Goal: Navigation & Orientation: Find specific page/section

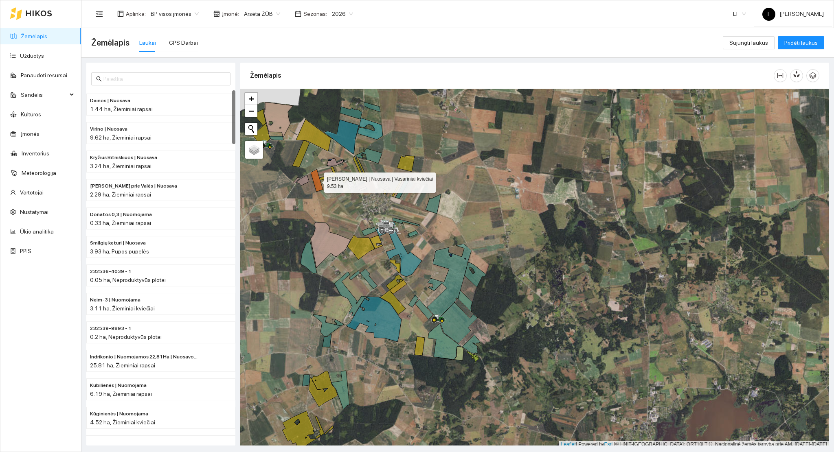
scroll to position [2, 0]
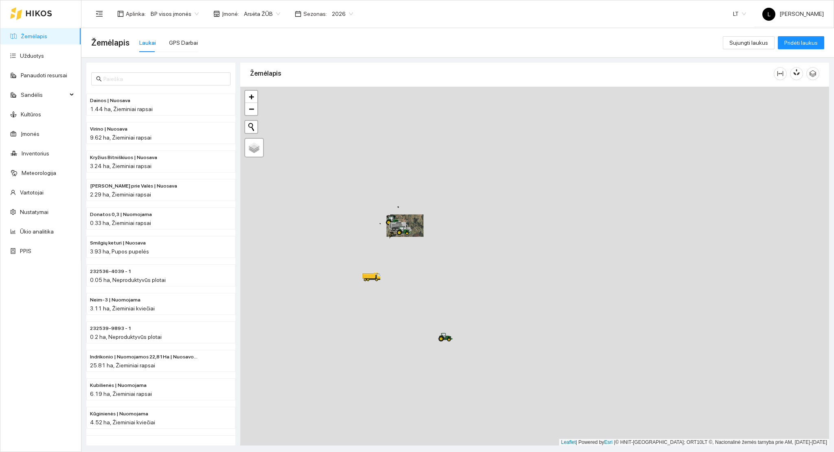
drag, startPoint x: 443, startPoint y: 331, endPoint x: 442, endPoint y: 303, distance: 28.5
click at [442, 303] on div at bounding box center [534, 267] width 589 height 360
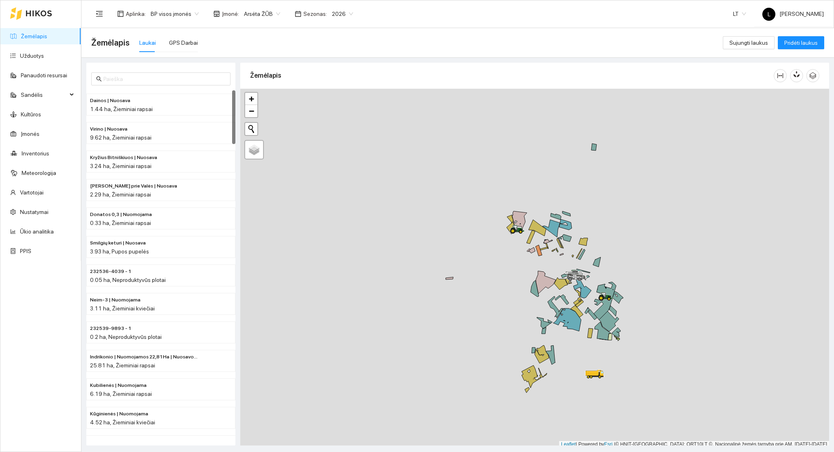
scroll to position [2, 0]
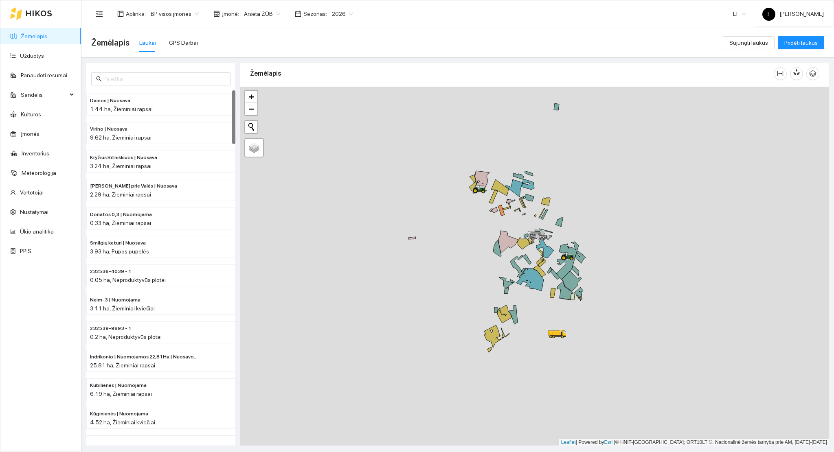
drag, startPoint x: 499, startPoint y: 291, endPoint x: 425, endPoint y: 210, distance: 110.1
click at [425, 210] on div at bounding box center [534, 267] width 589 height 360
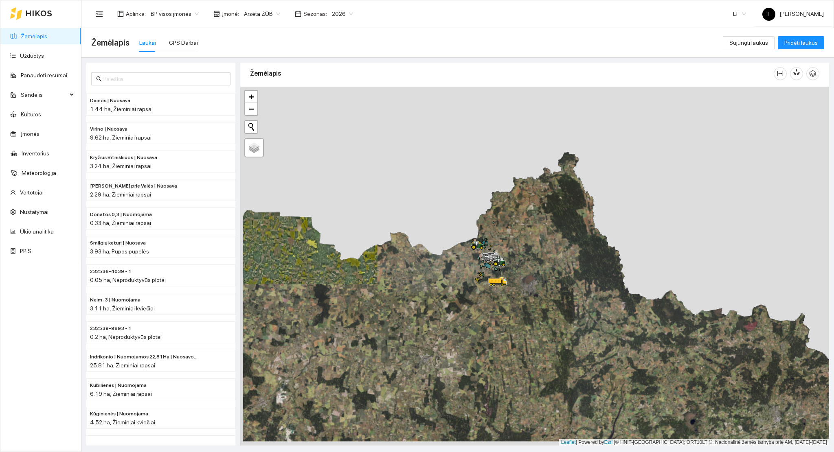
drag, startPoint x: 477, startPoint y: 225, endPoint x: 452, endPoint y: 167, distance: 63.7
click at [452, 167] on div at bounding box center [534, 267] width 589 height 360
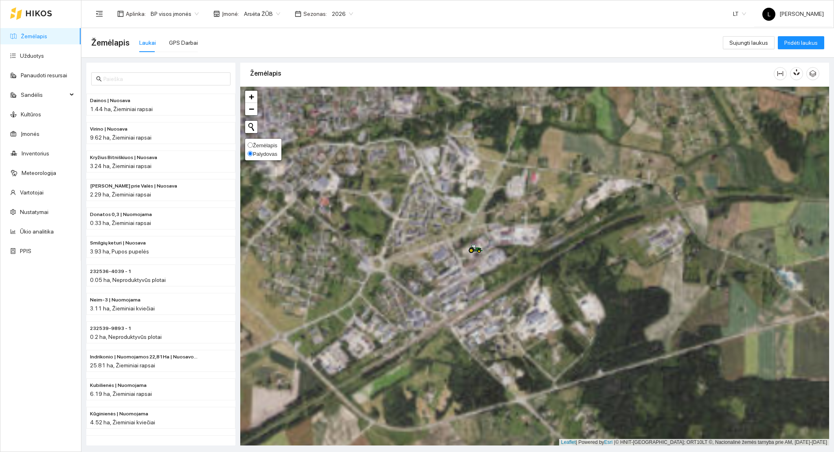
click at [256, 143] on span "Žemėlapis" at bounding box center [265, 146] width 24 height 6
click at [253, 143] on input "Žemėlapis" at bounding box center [250, 145] width 5 height 5
radio input "true"
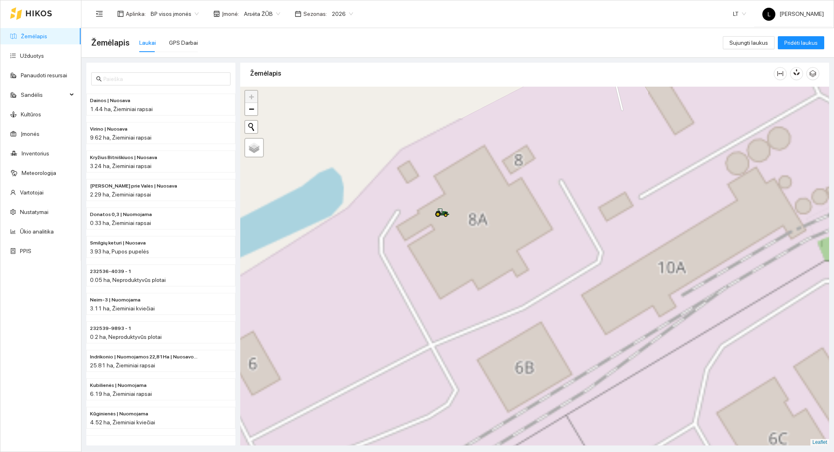
drag, startPoint x: 459, startPoint y: 238, endPoint x: 503, endPoint y: 318, distance: 91.8
click at [503, 318] on div at bounding box center [534, 267] width 589 height 360
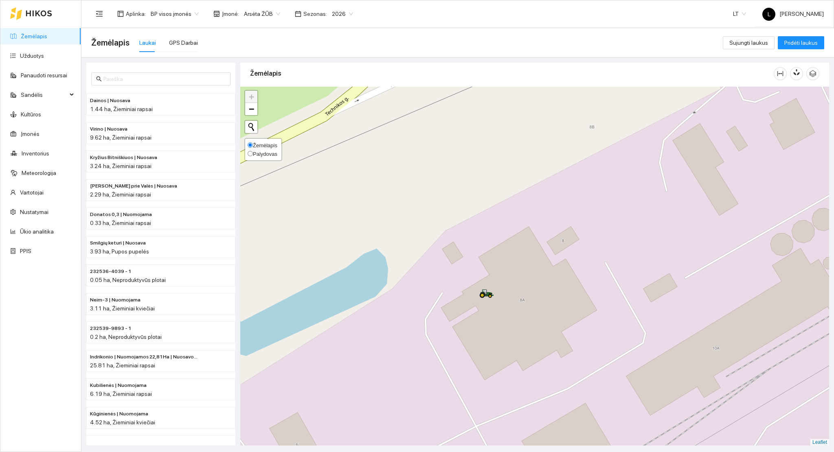
click at [257, 151] on span "Palydovas" at bounding box center [265, 154] width 24 height 6
click at [253, 151] on input "Palydovas" at bounding box center [250, 153] width 5 height 5
radio input "true"
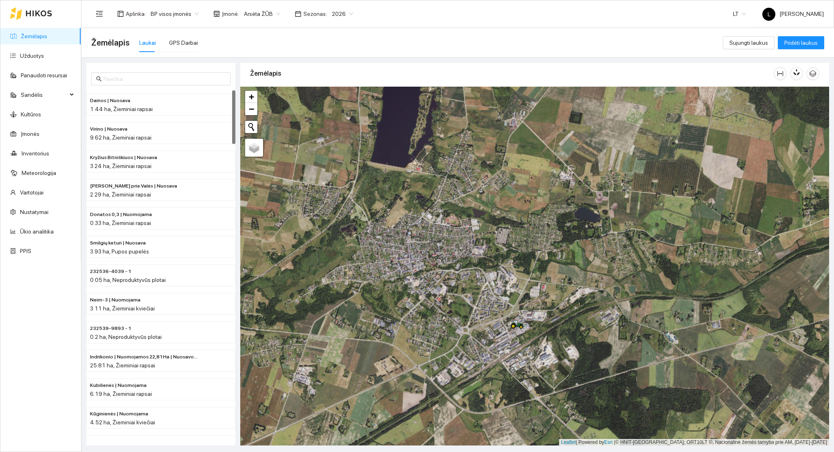
click at [38, 39] on link "Žemėlapis" at bounding box center [34, 36] width 26 height 7
